Goal: Information Seeking & Learning: Learn about a topic

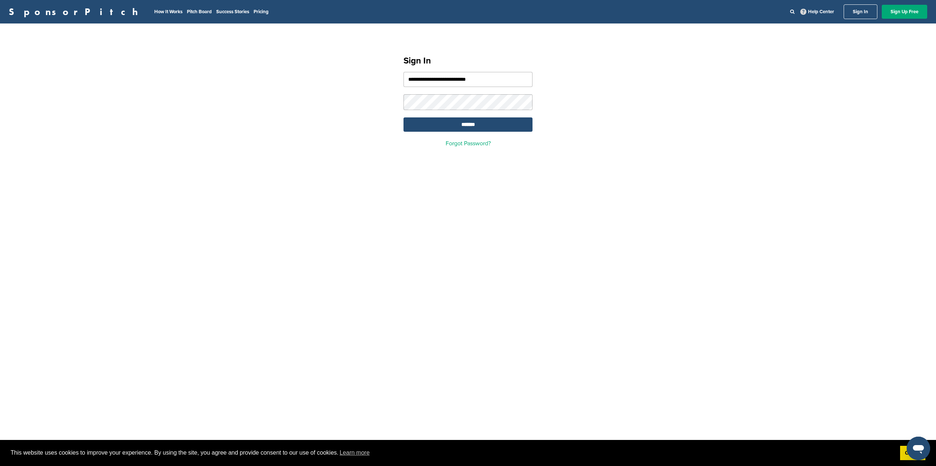
type input "**********"
click at [482, 121] on input "*******" at bounding box center [468, 124] width 129 height 14
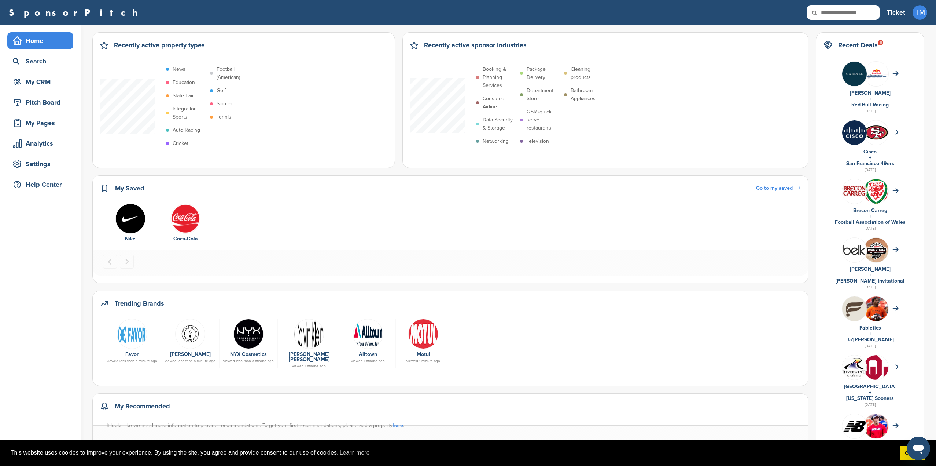
click at [90, 116] on div "Home Search My CRM Pitch Board My Pages Analytics Settings Help Center Recently…" at bounding box center [468, 342] width 936 height 634
click at [842, 11] on input "text" at bounding box center [843, 12] width 73 height 15
type input "**********"
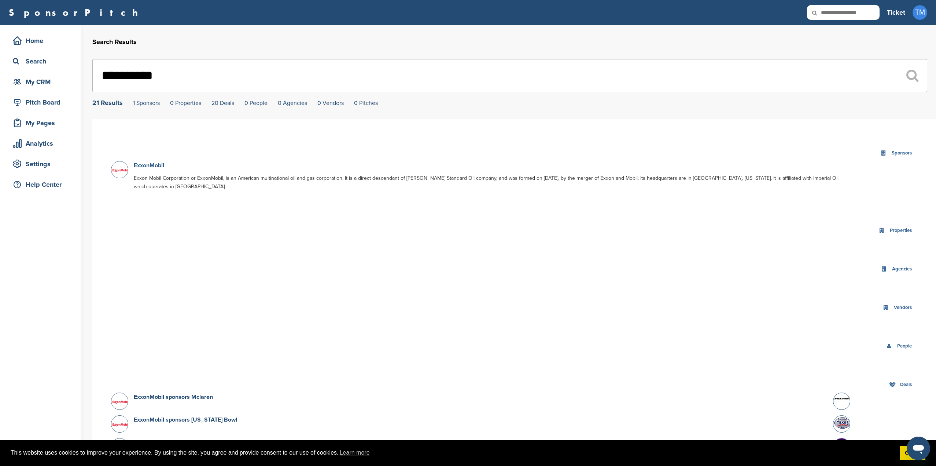
click at [155, 165] on link "ExxonMobil" at bounding box center [149, 165] width 30 height 7
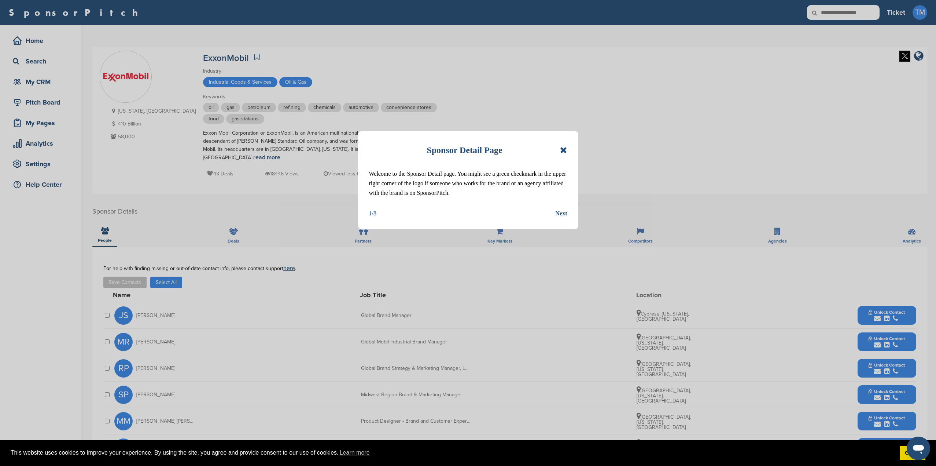
click at [564, 150] on icon at bounding box center [563, 150] width 7 height 9
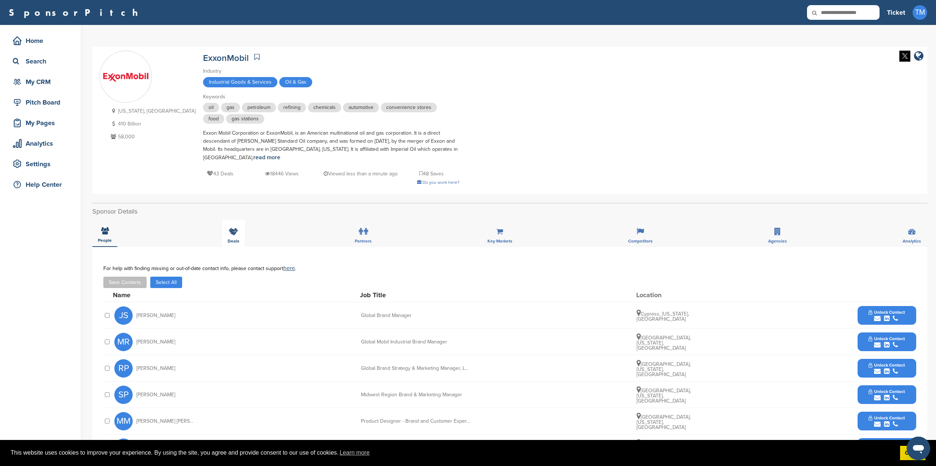
click at [234, 235] on div "Deals" at bounding box center [233, 233] width 23 height 27
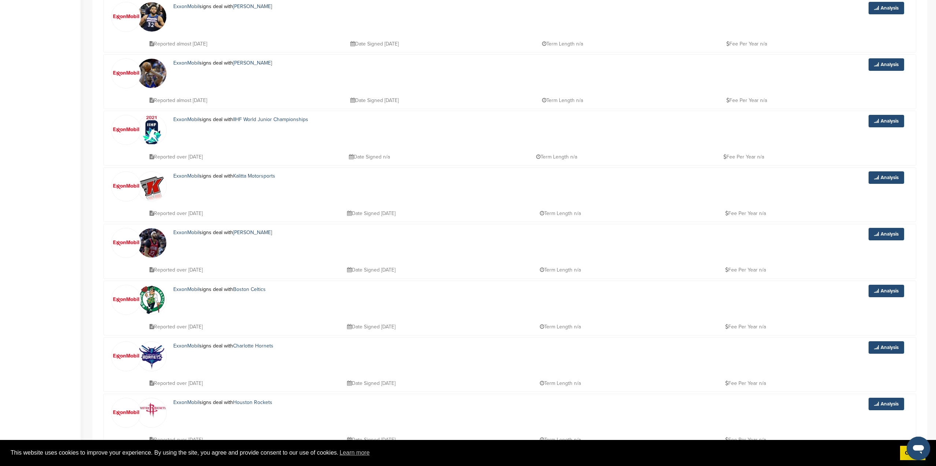
scroll to position [697, 0]
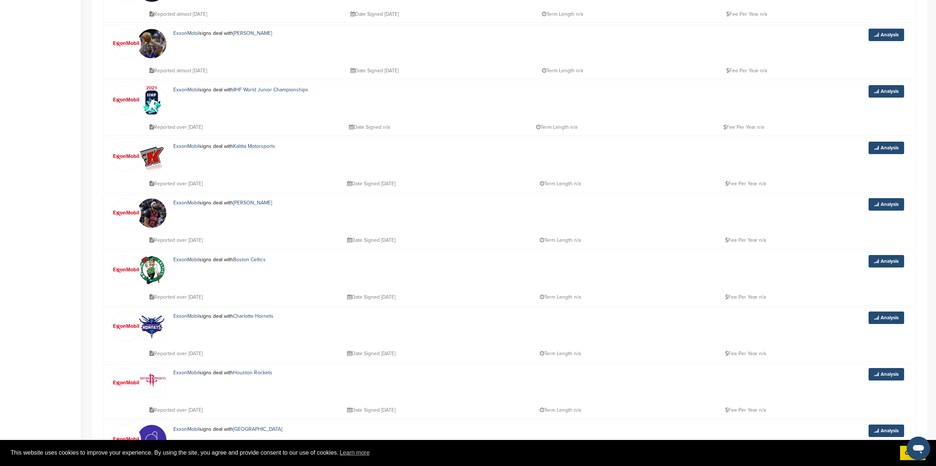
click at [150, 275] on img at bounding box center [151, 269] width 29 height 29
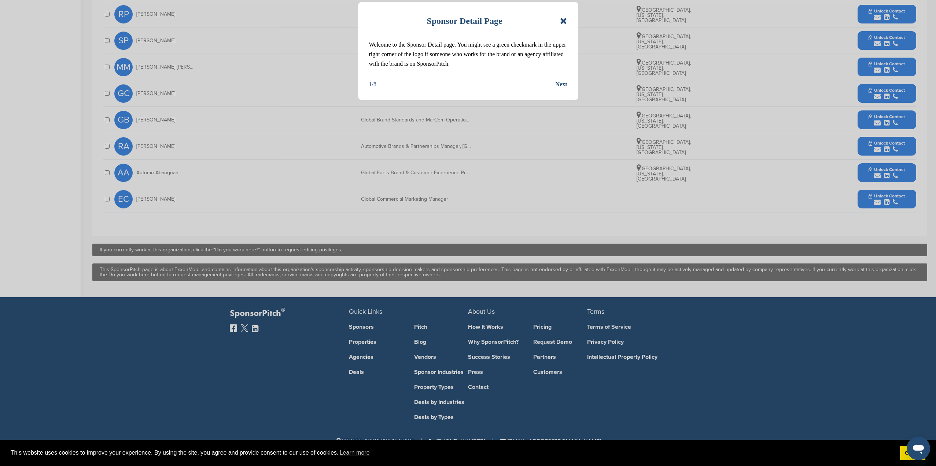
click at [564, 18] on icon at bounding box center [563, 21] width 7 height 9
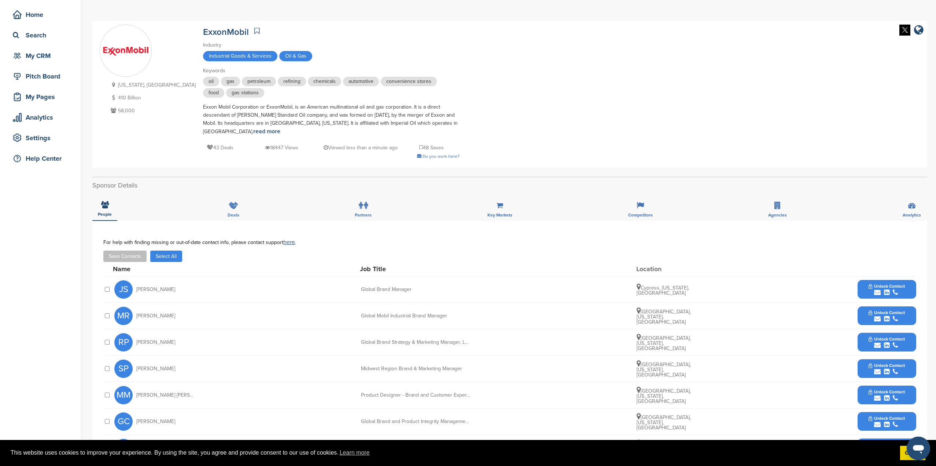
scroll to position [24, 0]
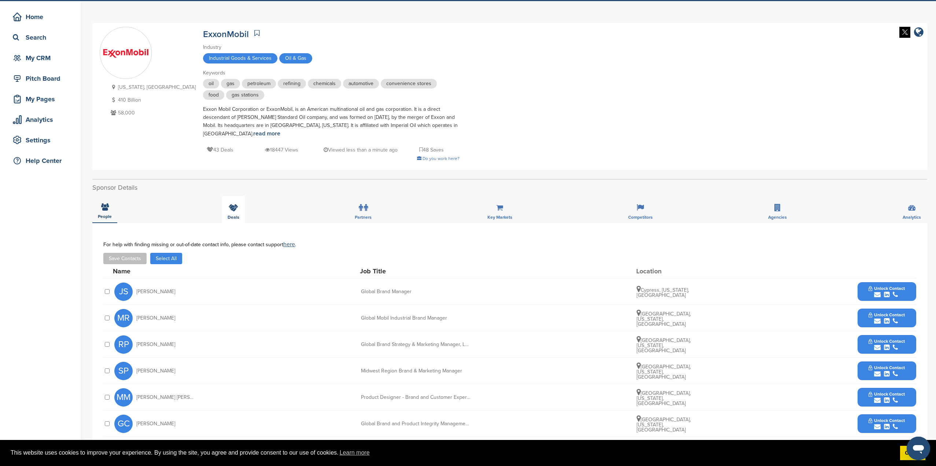
click at [231, 205] on icon at bounding box center [234, 207] width 10 height 7
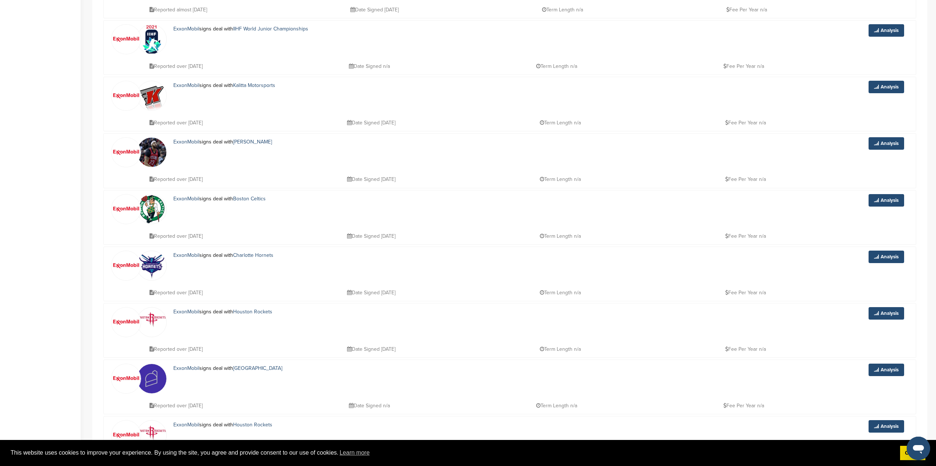
scroll to position [757, 0]
click at [893, 201] on link "Analysis" at bounding box center [887, 200] width 36 height 12
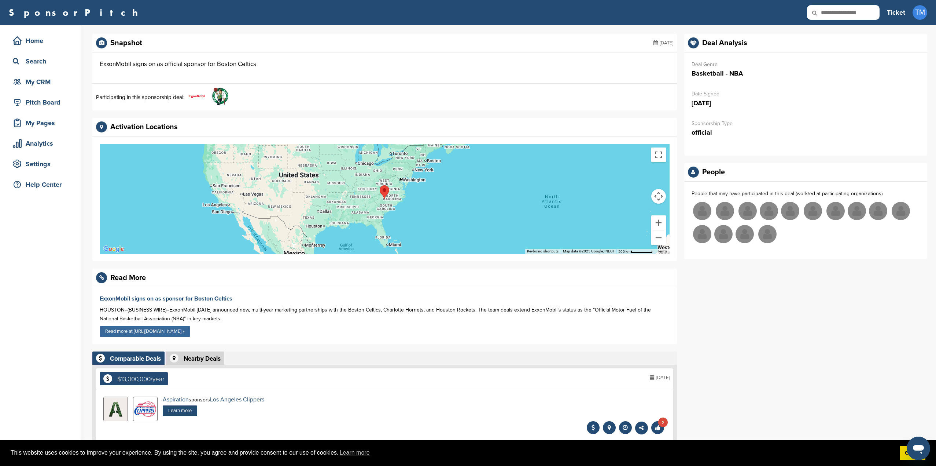
click at [172, 329] on link "Read more at [URL][DOMAIN_NAME] »" at bounding box center [145, 331] width 91 height 11
